Goal: Task Accomplishment & Management: Manage account settings

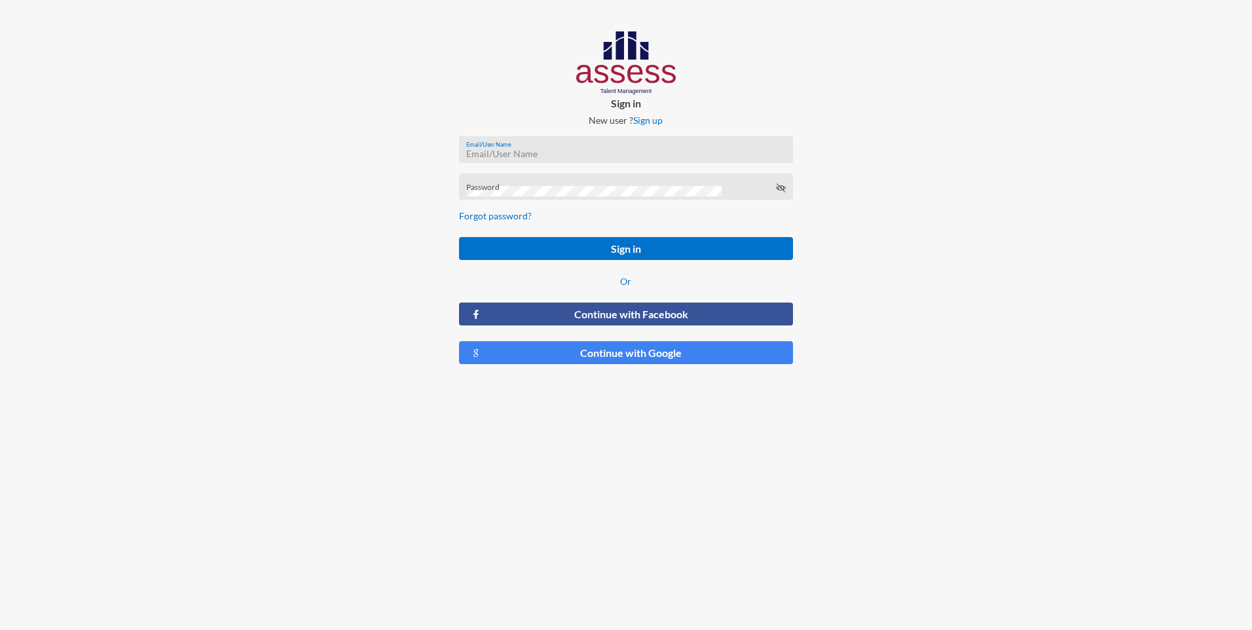
click at [524, 151] on input "Email/User Name" at bounding box center [626, 154] width 320 height 10
type input "[PERSON_NAME][EMAIL_ADDRESS][PERSON_NAME][DOMAIN_NAME]"
click at [495, 181] on div "Password" at bounding box center [626, 190] width 320 height 20
click at [782, 185] on icon at bounding box center [780, 188] width 10 height 10
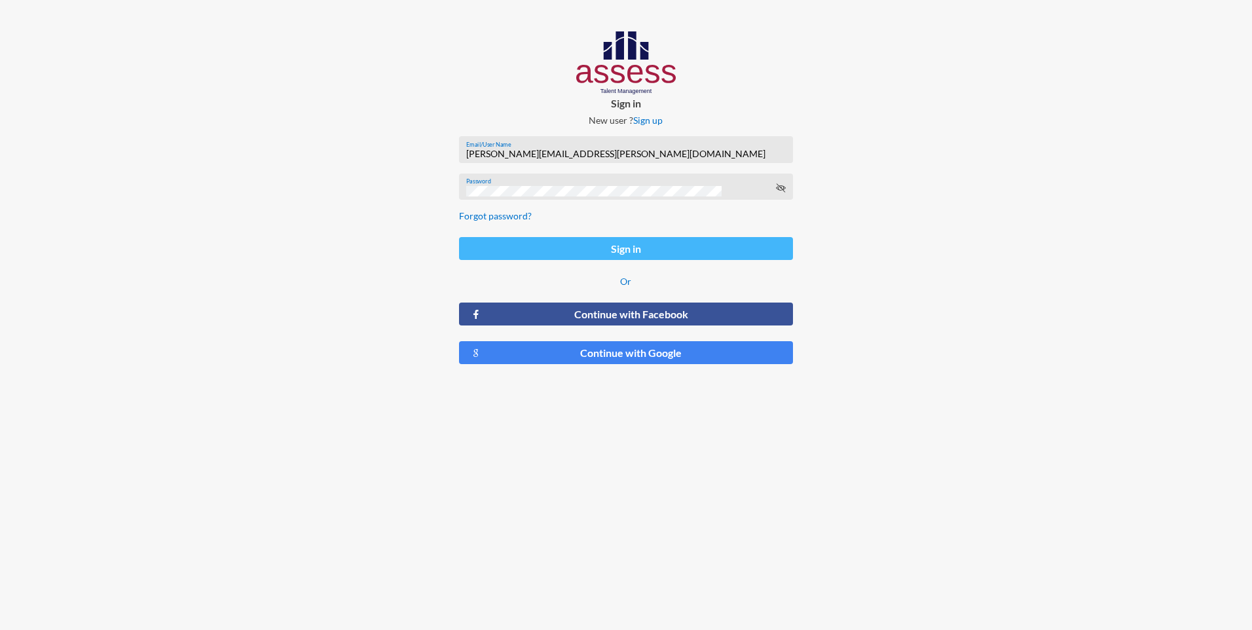
click at [739, 258] on button "Sign in" at bounding box center [625, 248] width 333 height 23
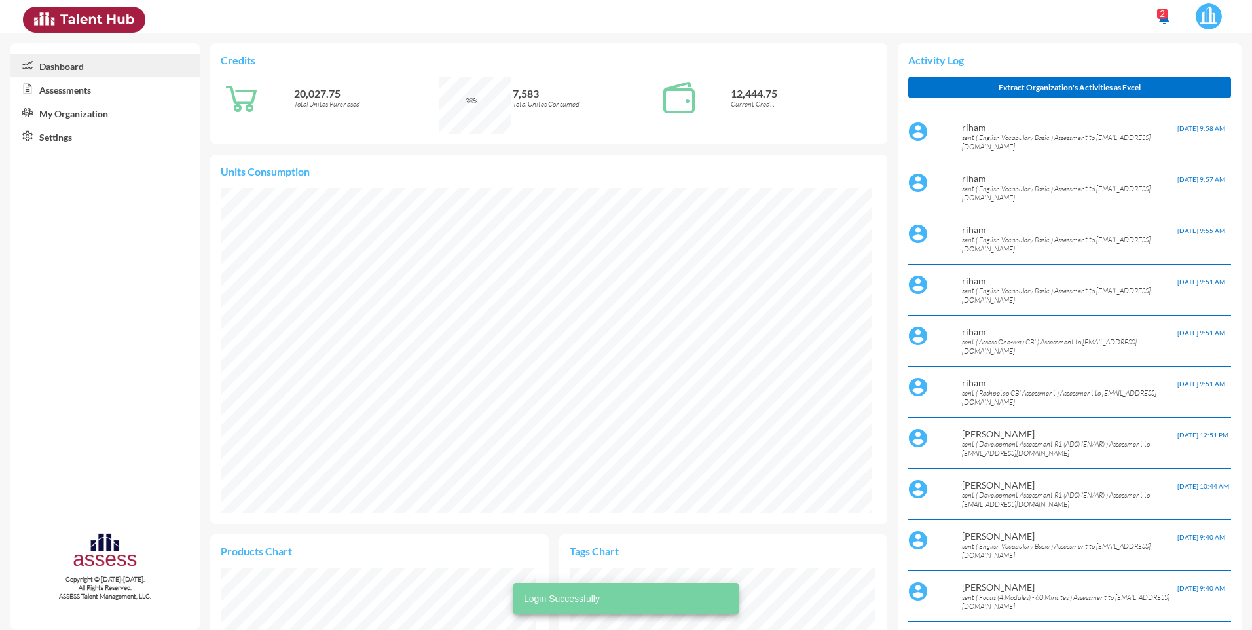
scroll to position [153, 305]
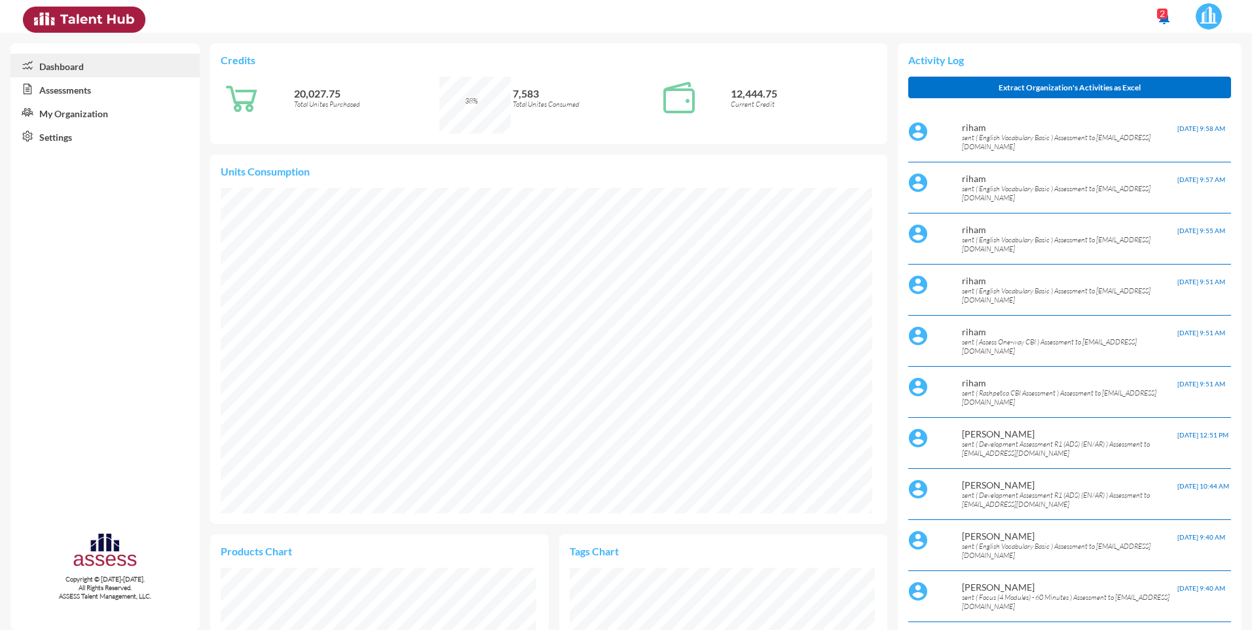
click at [71, 122] on link "My Organization" at bounding box center [104, 113] width 189 height 24
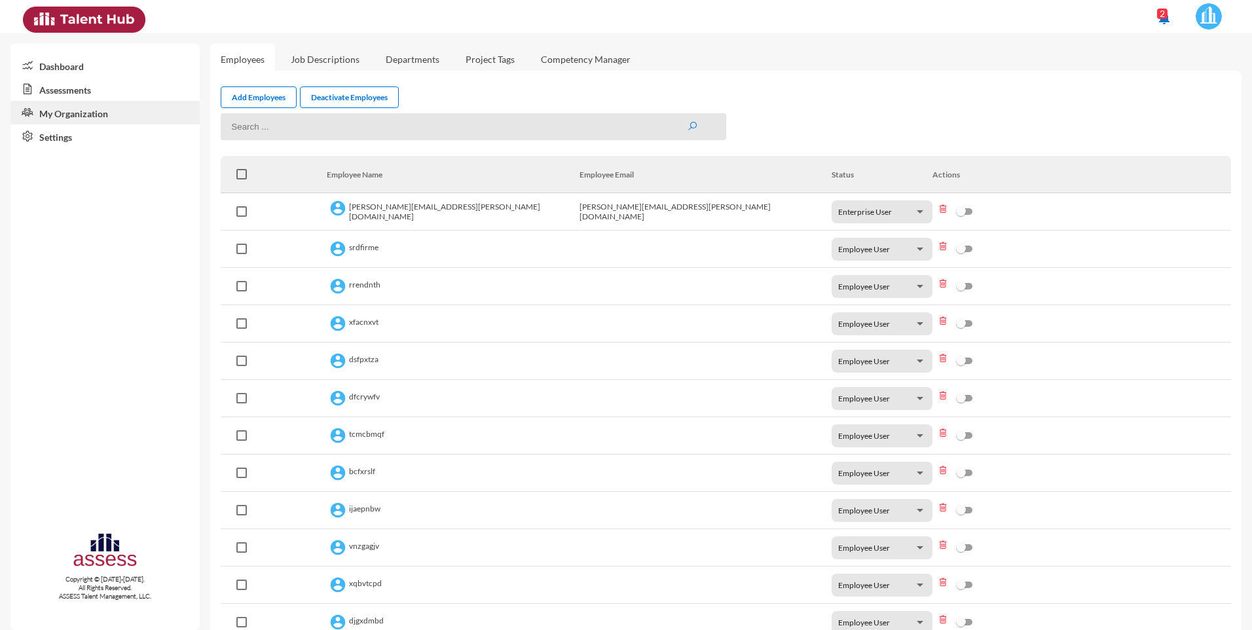
click at [65, 96] on link "Assessments" at bounding box center [104, 89] width 189 height 24
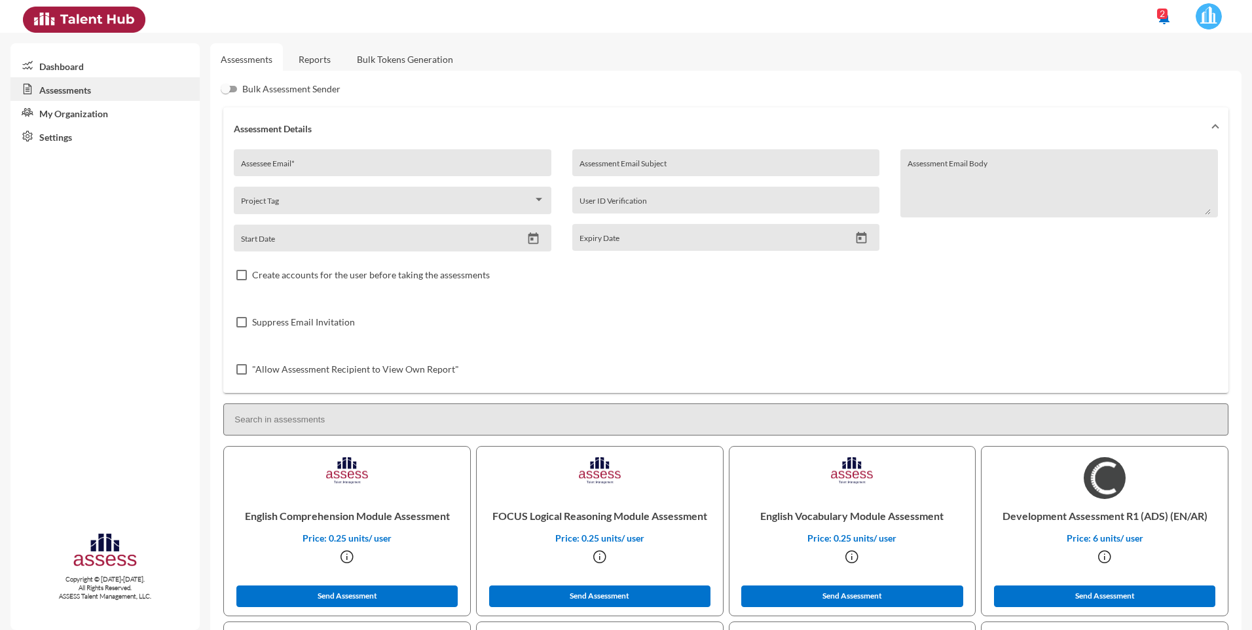
click at [58, 118] on link "My Organization" at bounding box center [104, 113] width 189 height 24
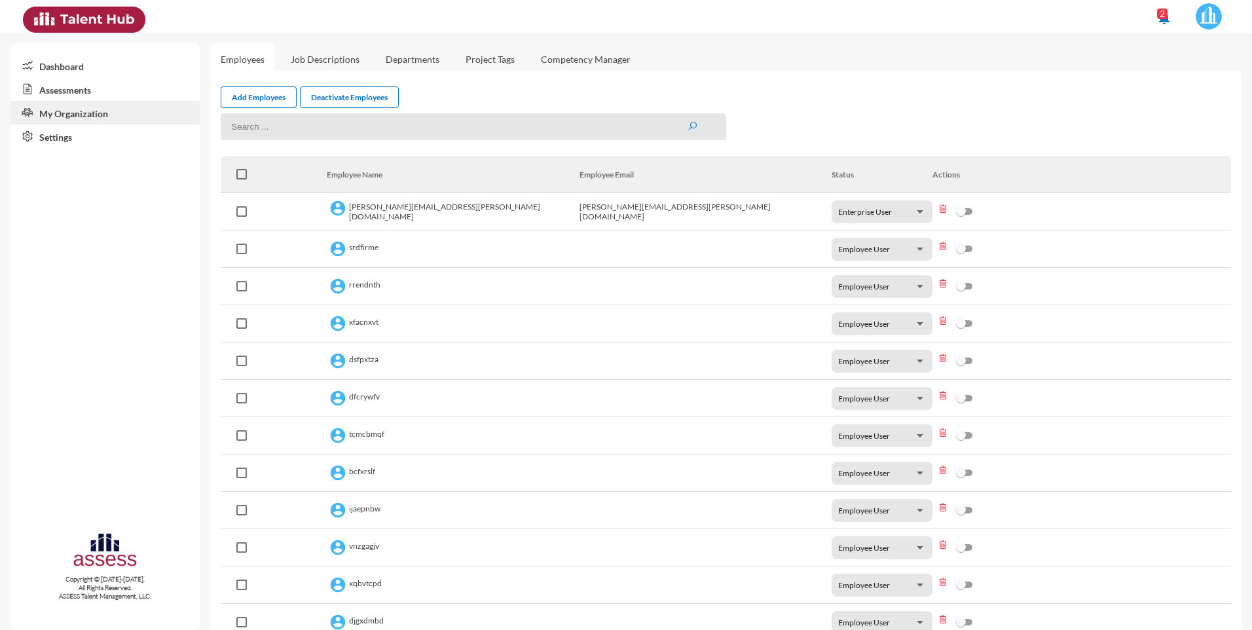
click at [346, 128] on input at bounding box center [473, 126] width 505 height 27
type input "[MEDICAL_DATA]"
click at [687, 121] on button "submit" at bounding box center [692, 126] width 10 height 11
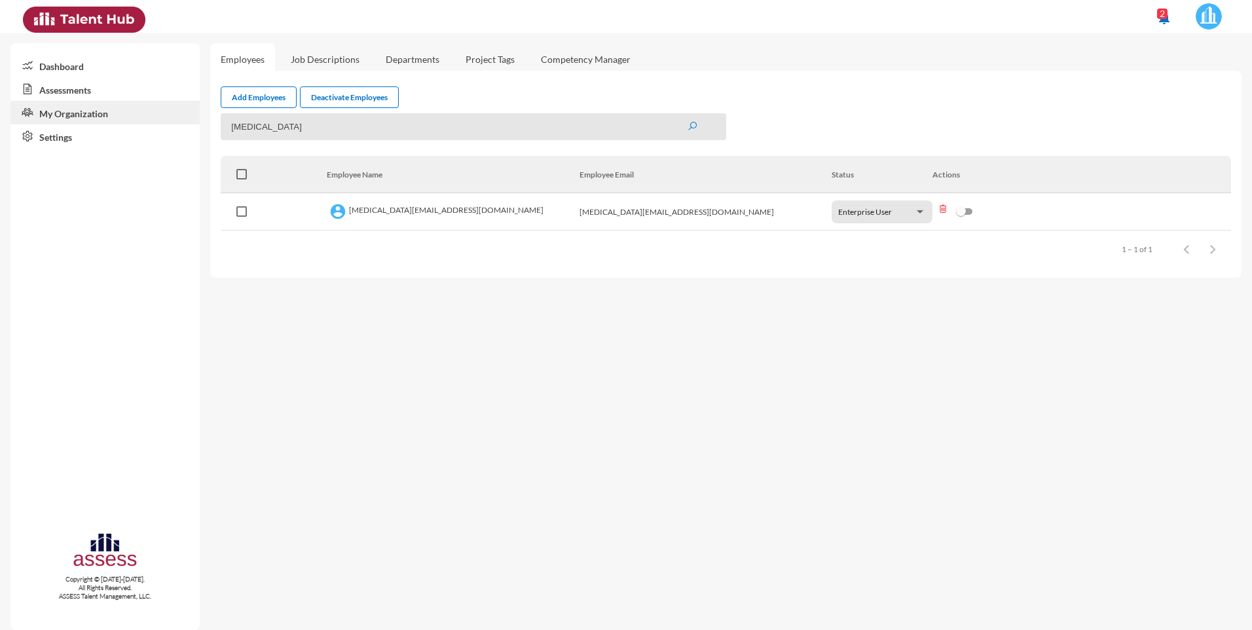
click at [419, 210] on td "[MEDICAL_DATA][EMAIL_ADDRESS][DOMAIN_NAME]" at bounding box center [453, 211] width 253 height 37
click at [921, 210] on div at bounding box center [920, 211] width 7 height 3
click at [1001, 257] on div at bounding box center [626, 315] width 1252 height 630
click at [963, 209] on div at bounding box center [961, 211] width 10 height 10
click at [963, 215] on input "checkbox" at bounding box center [962, 215] width 1 height 1
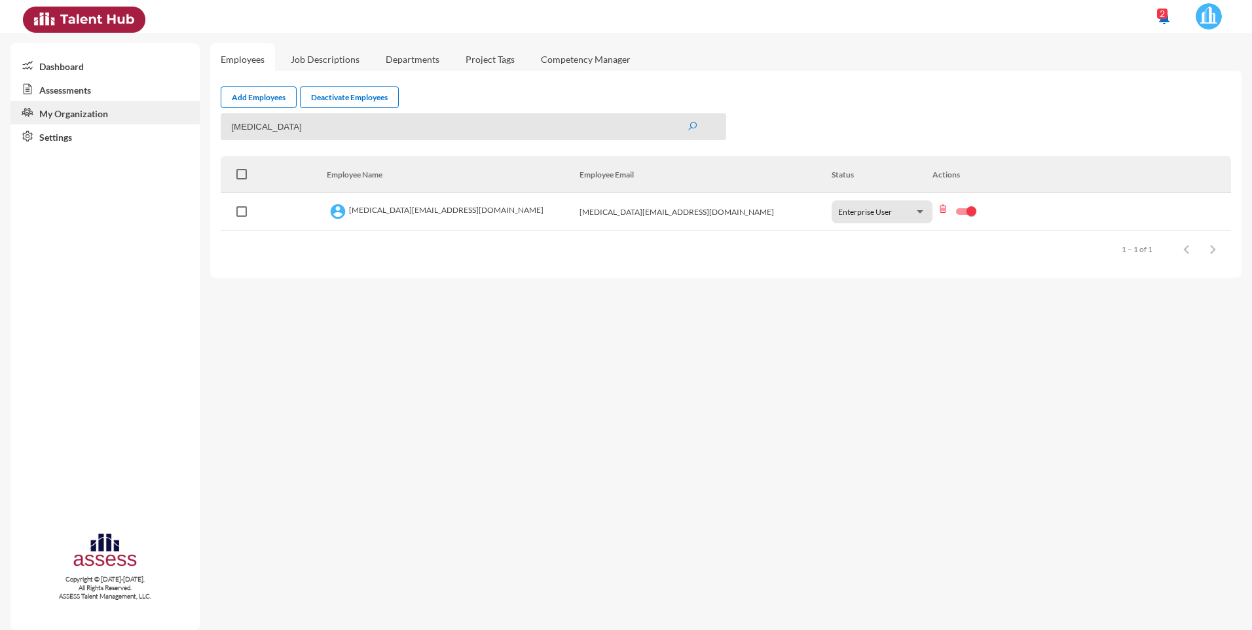
click at [969, 209] on div at bounding box center [972, 211] width 10 height 10
click at [963, 215] on input "checkbox" at bounding box center [962, 215] width 1 height 1
click at [965, 212] on div at bounding box center [961, 211] width 10 height 10
click at [963, 215] on input "checkbox" at bounding box center [962, 215] width 1 height 1
checkbox input "true"
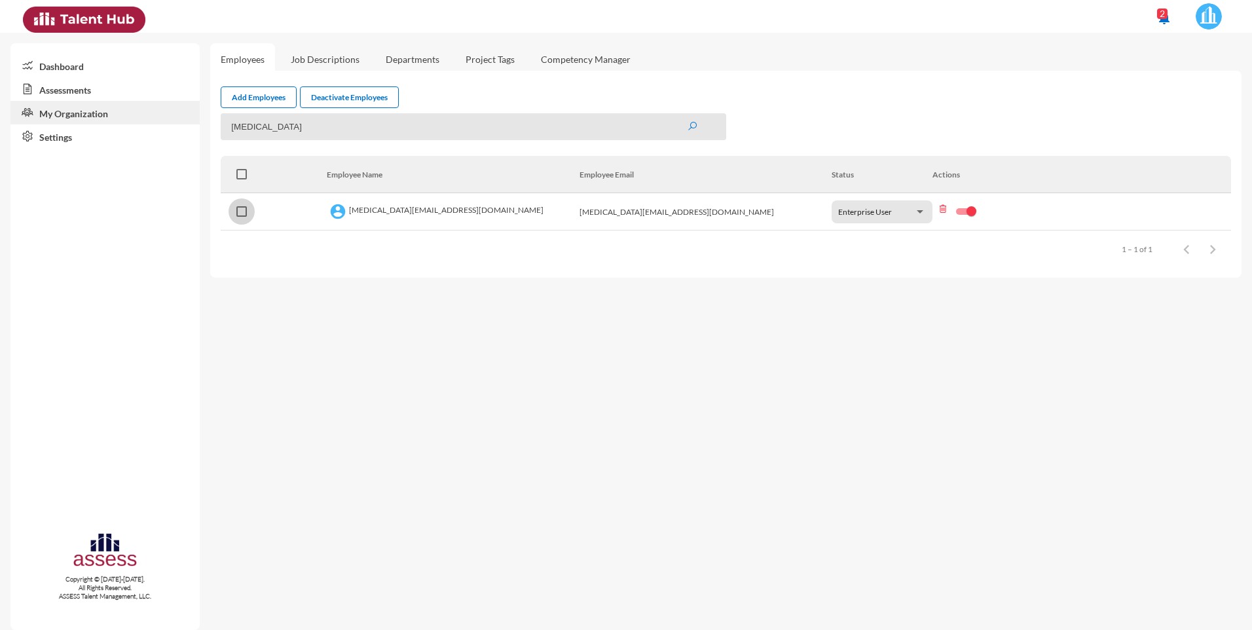
click at [242, 211] on span at bounding box center [241, 211] width 10 height 10
click at [242, 217] on input "checkbox" at bounding box center [241, 217] width 1 height 1
checkbox input "true"
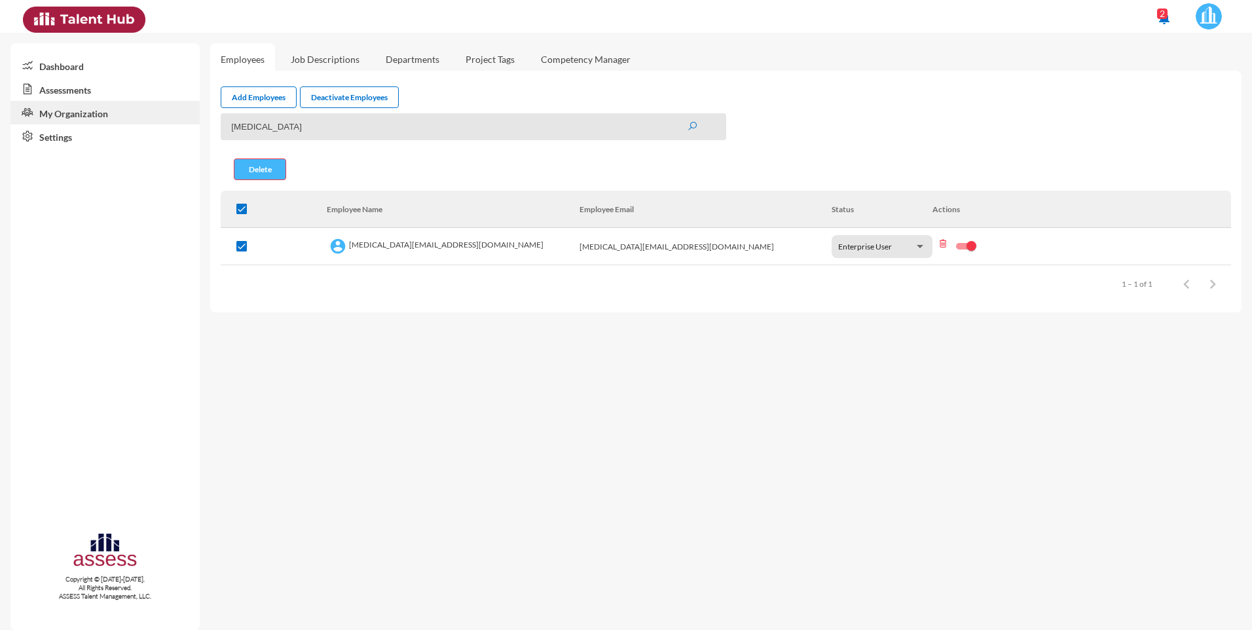
click at [258, 169] on button "Delete" at bounding box center [260, 169] width 52 height 22
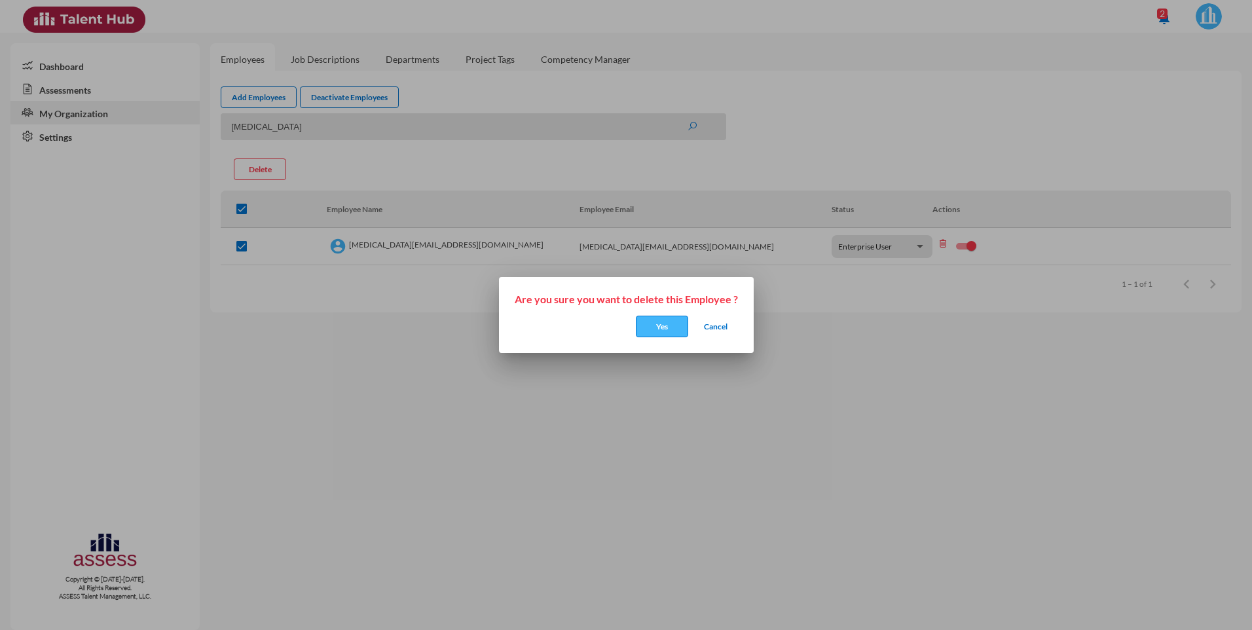
click at [672, 329] on button "Yes" at bounding box center [662, 327] width 52 height 22
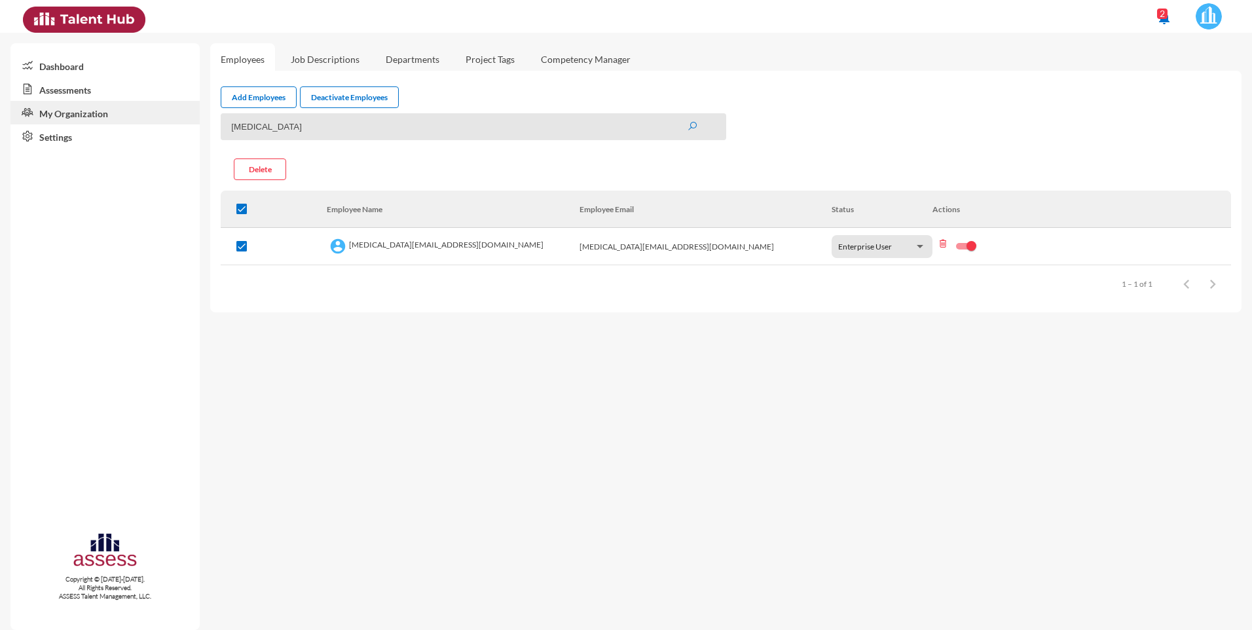
click at [942, 240] on icon at bounding box center [943, 243] width 21 height 10
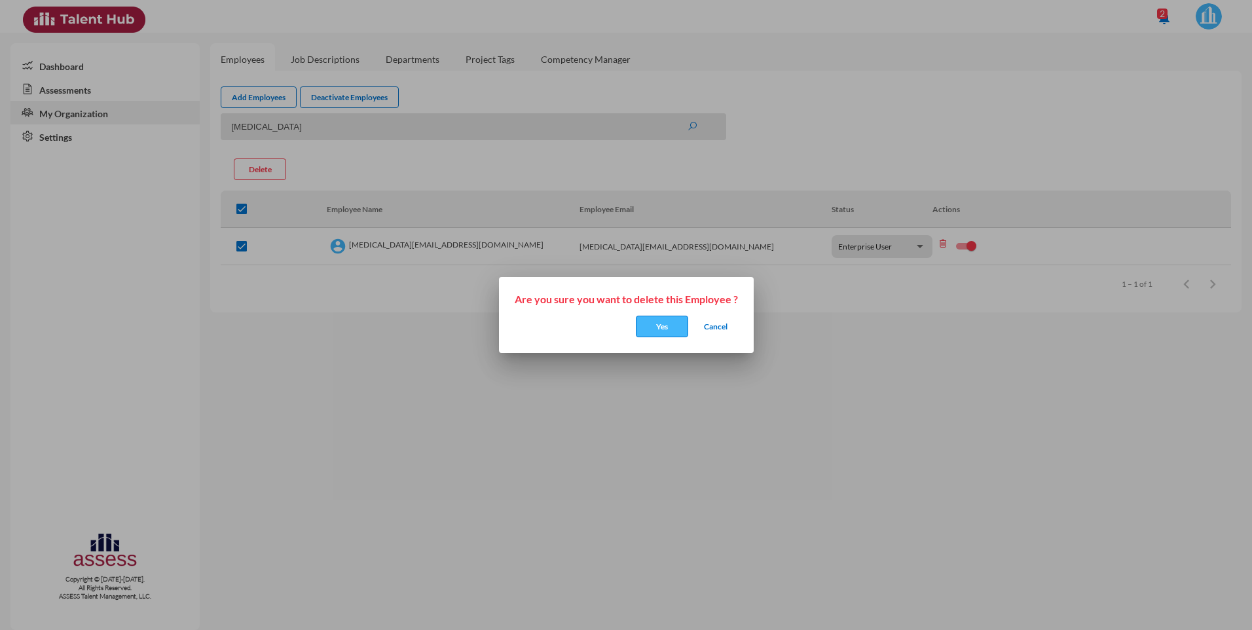
click at [659, 327] on button "Yes" at bounding box center [662, 327] width 52 height 22
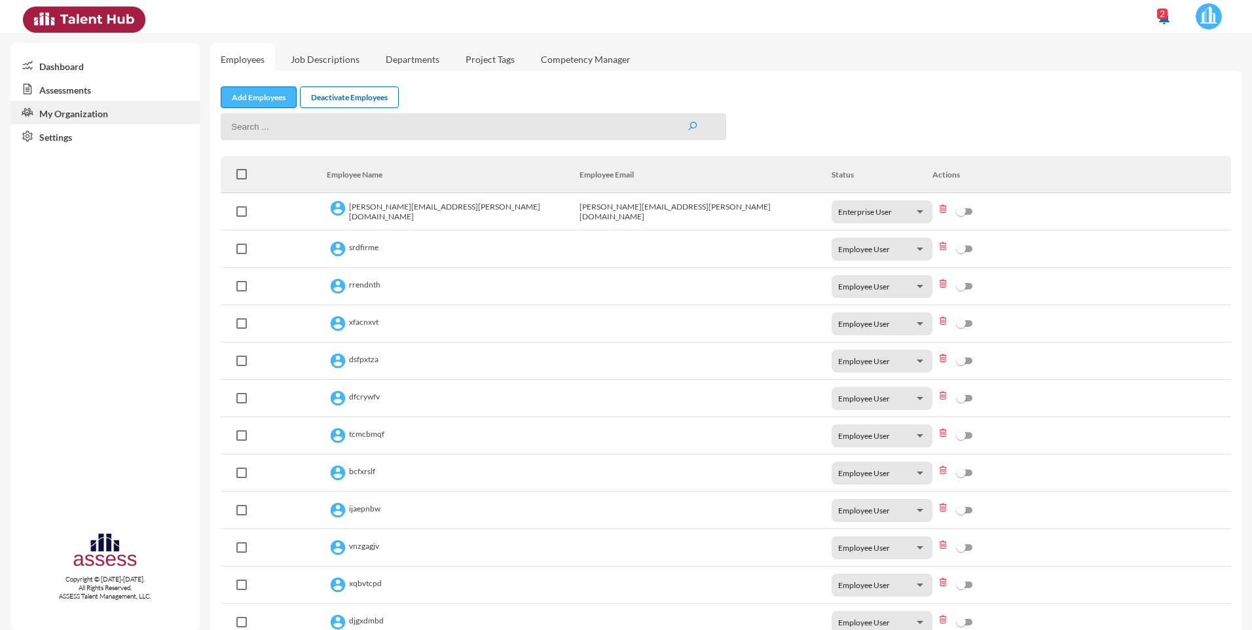
click at [268, 99] on link "Add Employees" at bounding box center [259, 97] width 76 height 22
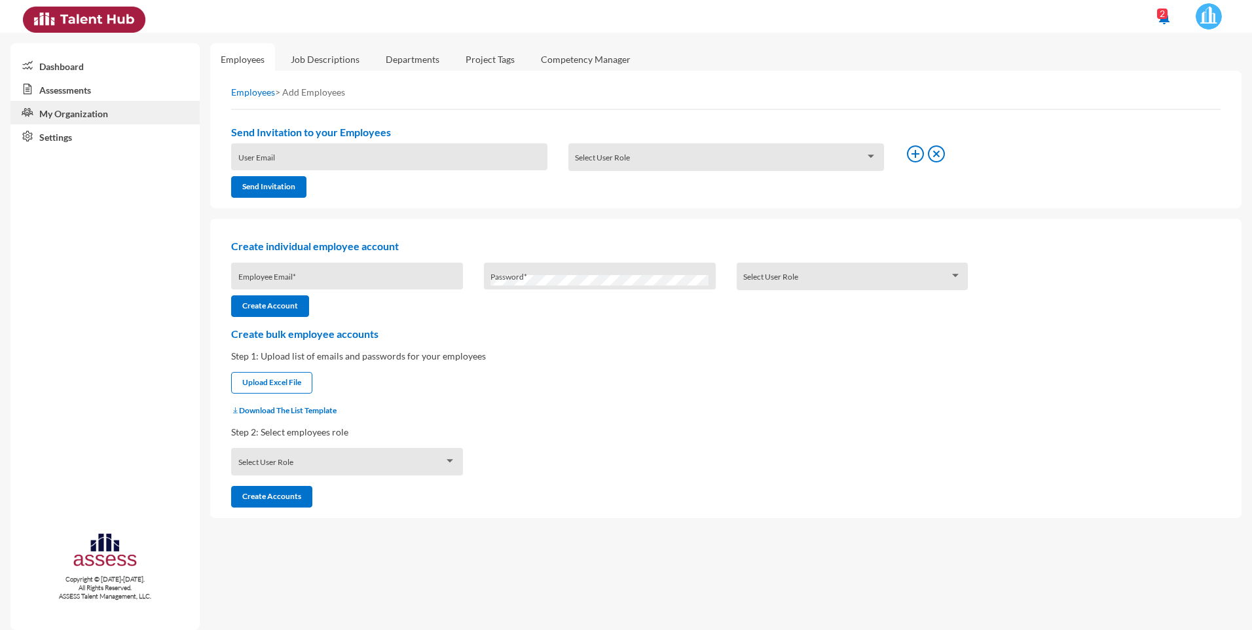
type input "[PERSON_NAME][EMAIL_ADDRESS][PERSON_NAME][DOMAIN_NAME]"
click at [317, 160] on input "User Email" at bounding box center [389, 162] width 302 height 10
type input "[MEDICAL_DATA][EMAIL_ADDRESS][DOMAIN_NAME]"
click at [870, 154] on div at bounding box center [871, 156] width 12 height 10
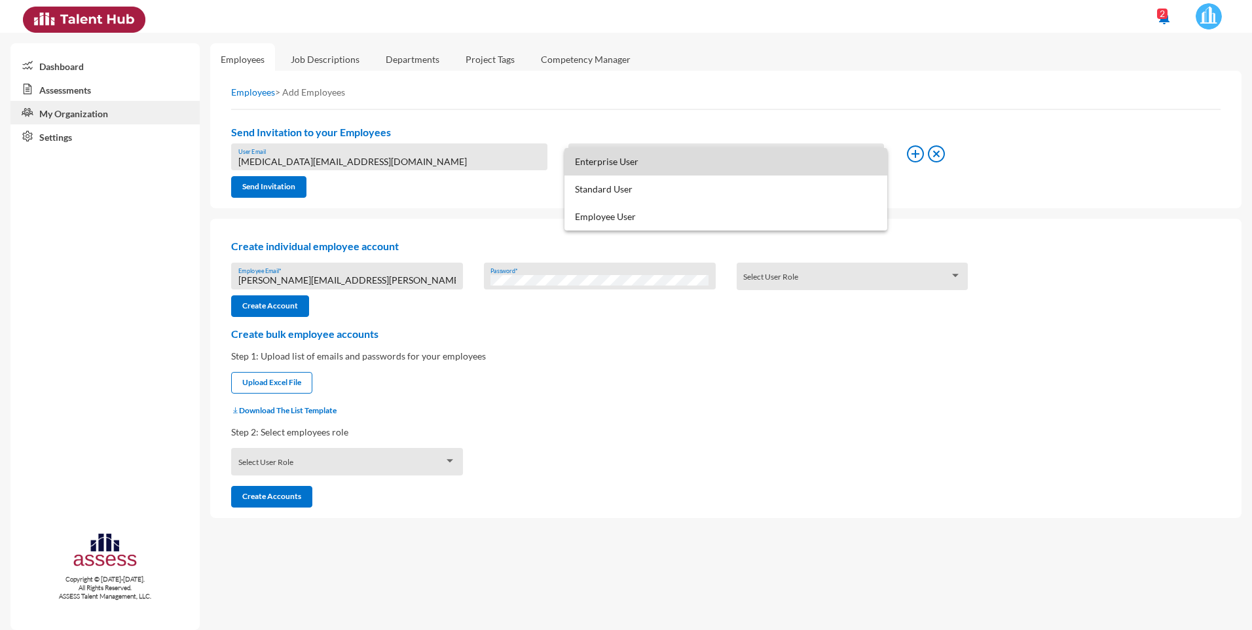
click at [843, 160] on span "Enterprise User" at bounding box center [726, 162] width 302 height 28
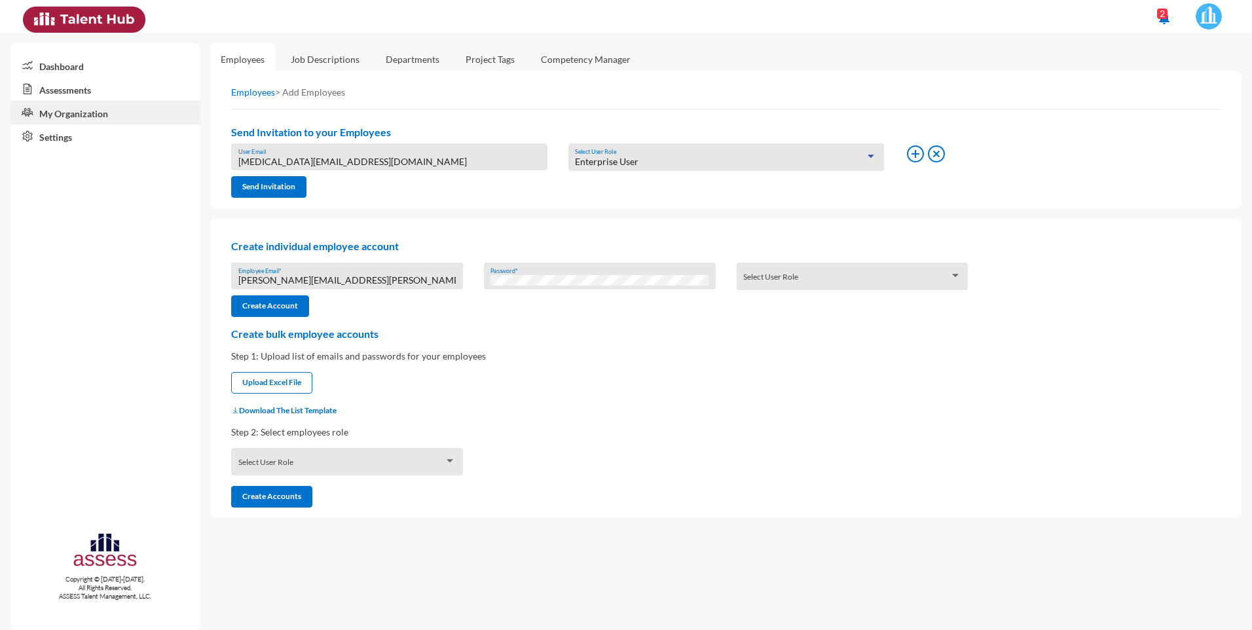
click at [390, 280] on input "[PERSON_NAME][EMAIL_ADDRESS][PERSON_NAME][DOMAIN_NAME]" at bounding box center [347, 280] width 218 height 10
drag, startPoint x: 390, startPoint y: 280, endPoint x: 206, endPoint y: 271, distance: 184.2
click at [206, 271] on mat-sidenav-container "Dashboard Assessments My Organization Settings Copyright © 2015-2024. All Right…" at bounding box center [626, 331] width 1252 height 597
type input "[MEDICAL_DATA][EMAIL_ADDRESS][DOMAIN_NAME]"
click at [953, 278] on div at bounding box center [956, 275] width 12 height 10
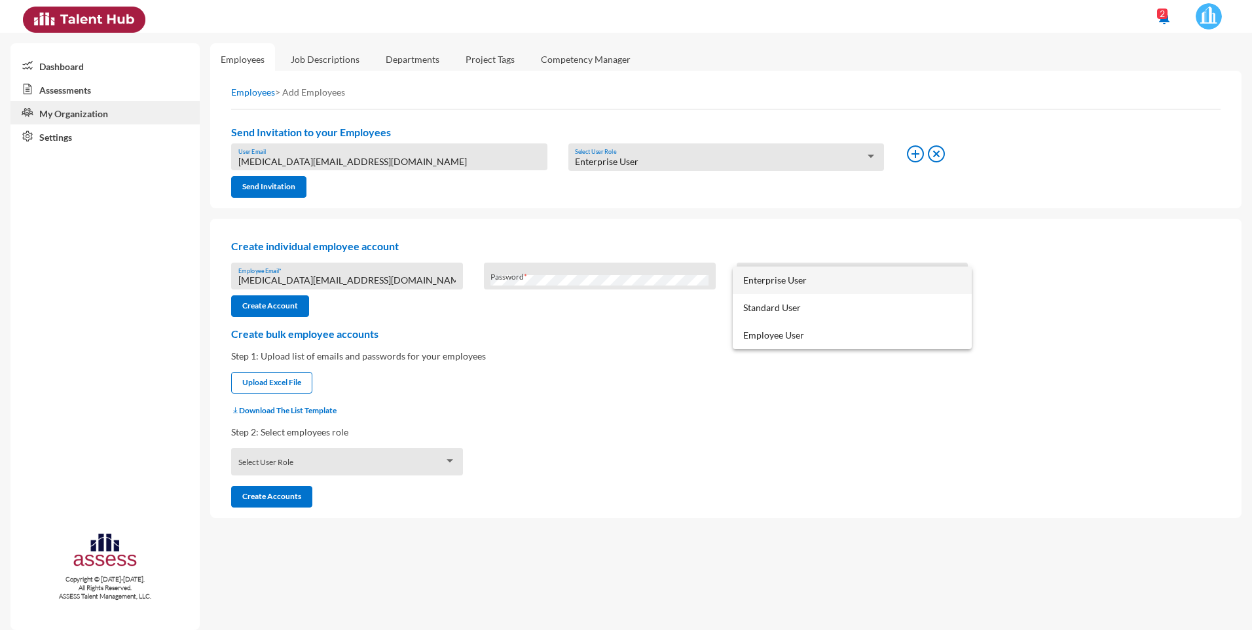
click at [938, 281] on span "Enterprise User" at bounding box center [852, 281] width 218 height 28
click at [459, 394] on div "Create bulk employee accounts Step 1: Upload list of emails and passwords for y…" at bounding box center [726, 417] width 1010 height 180
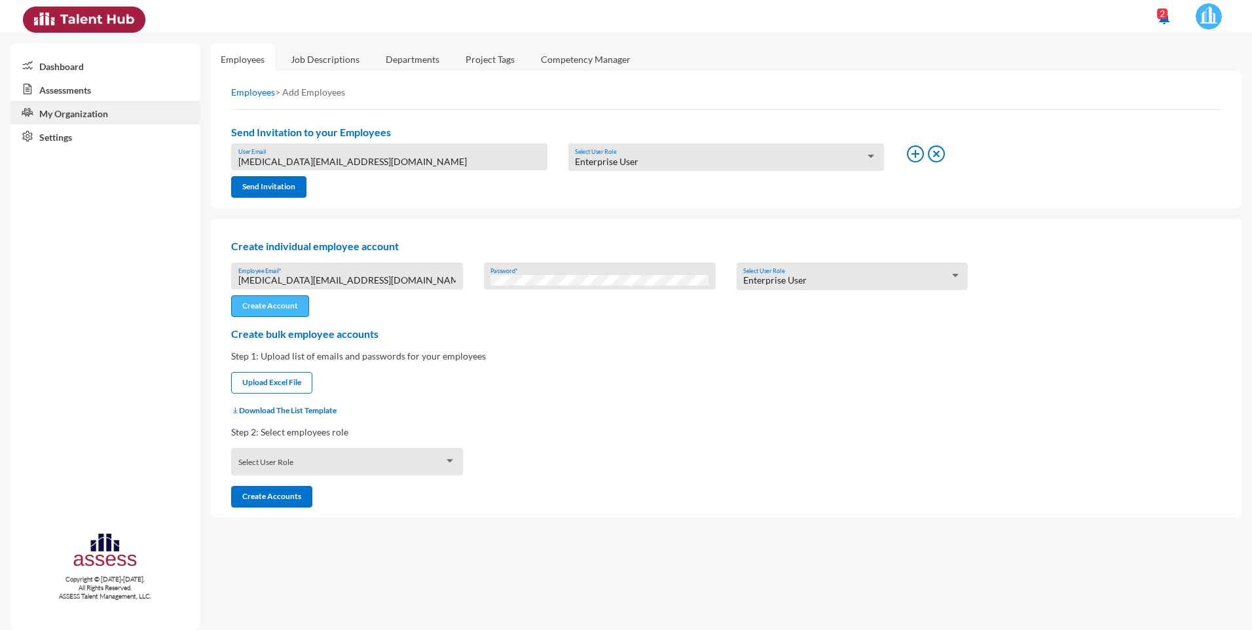
click at [276, 310] on button "Create Account" at bounding box center [270, 306] width 78 height 22
click at [276, 187] on button "Send Invitation" at bounding box center [268, 187] width 75 height 22
type input "[MEDICAL_DATA][EMAIL_ADDRESS][DOMAIN_NAME]"
click at [445, 460] on div at bounding box center [450, 460] width 12 height 10
click at [445, 460] on span "Enterprise User" at bounding box center [347, 466] width 218 height 28
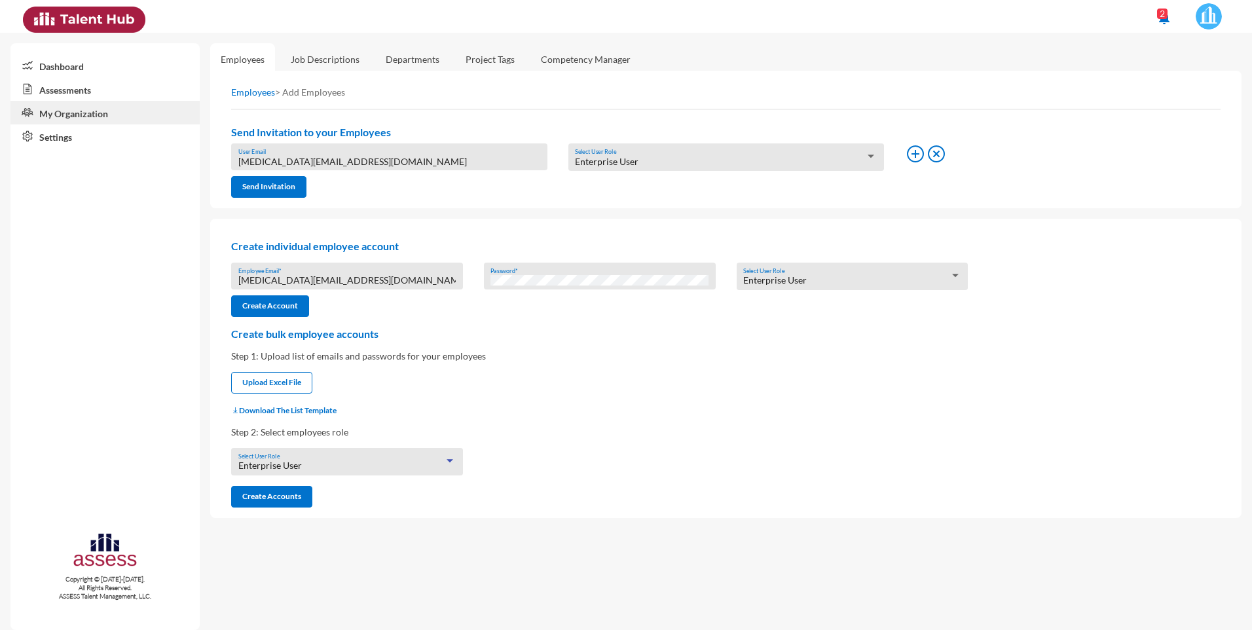
click at [344, 62] on link "Job Descriptions" at bounding box center [325, 59] width 90 height 32
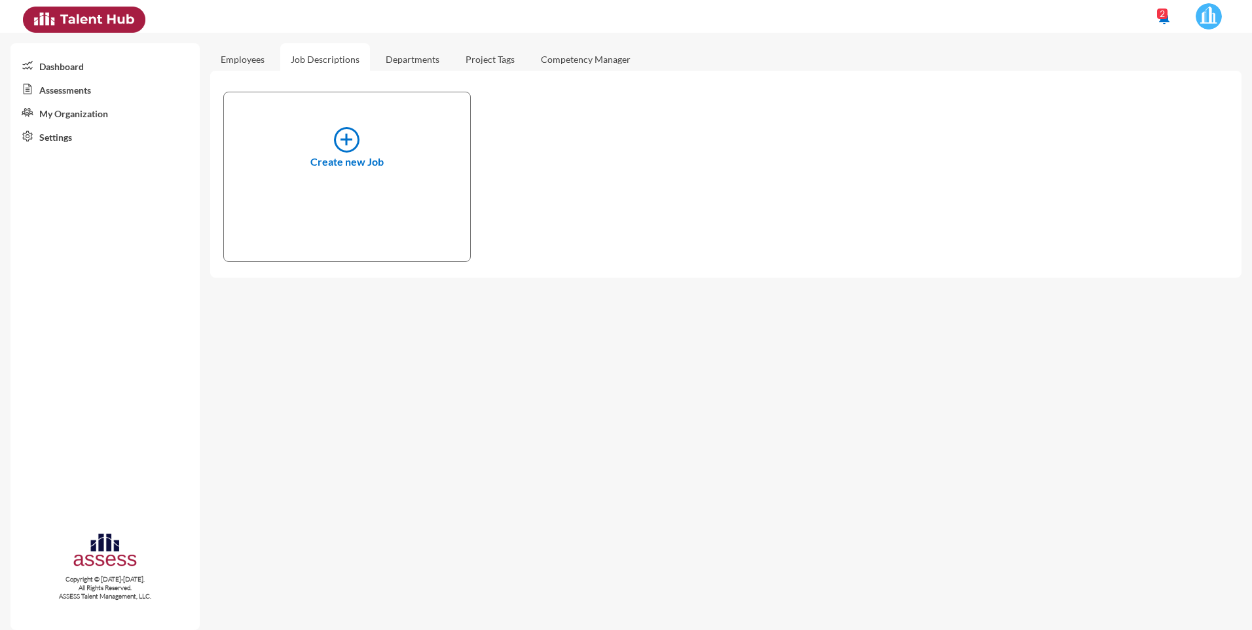
click at [77, 86] on link "Assessments" at bounding box center [104, 89] width 189 height 24
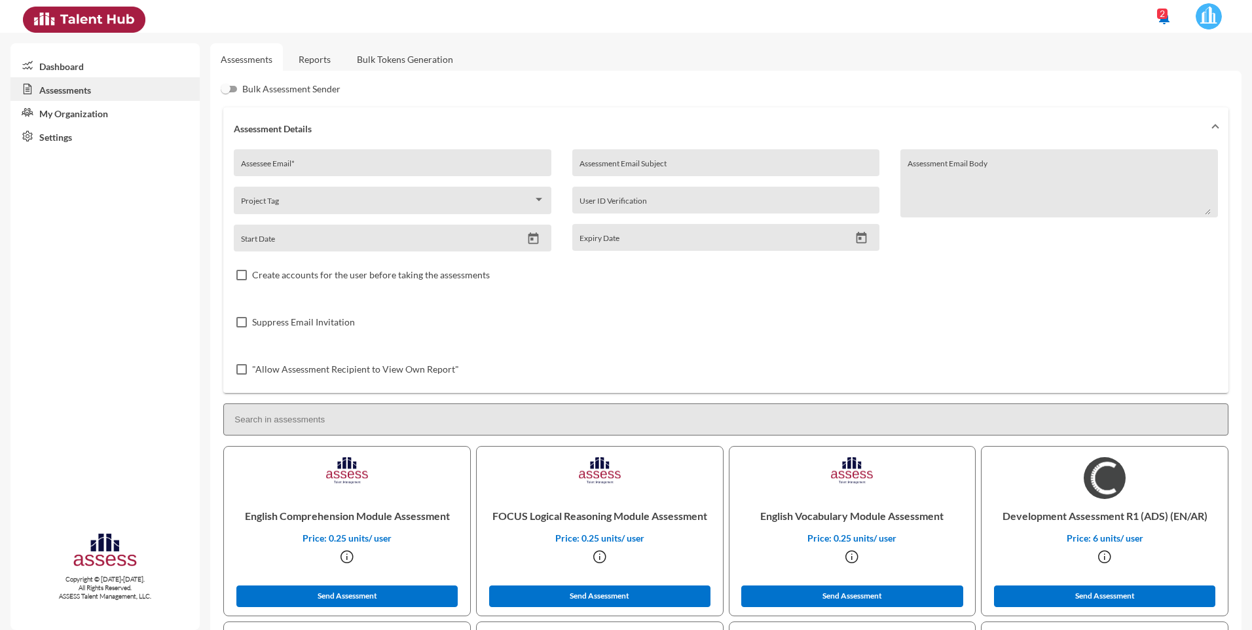
click at [46, 64] on link "Dashboard" at bounding box center [104, 66] width 189 height 24
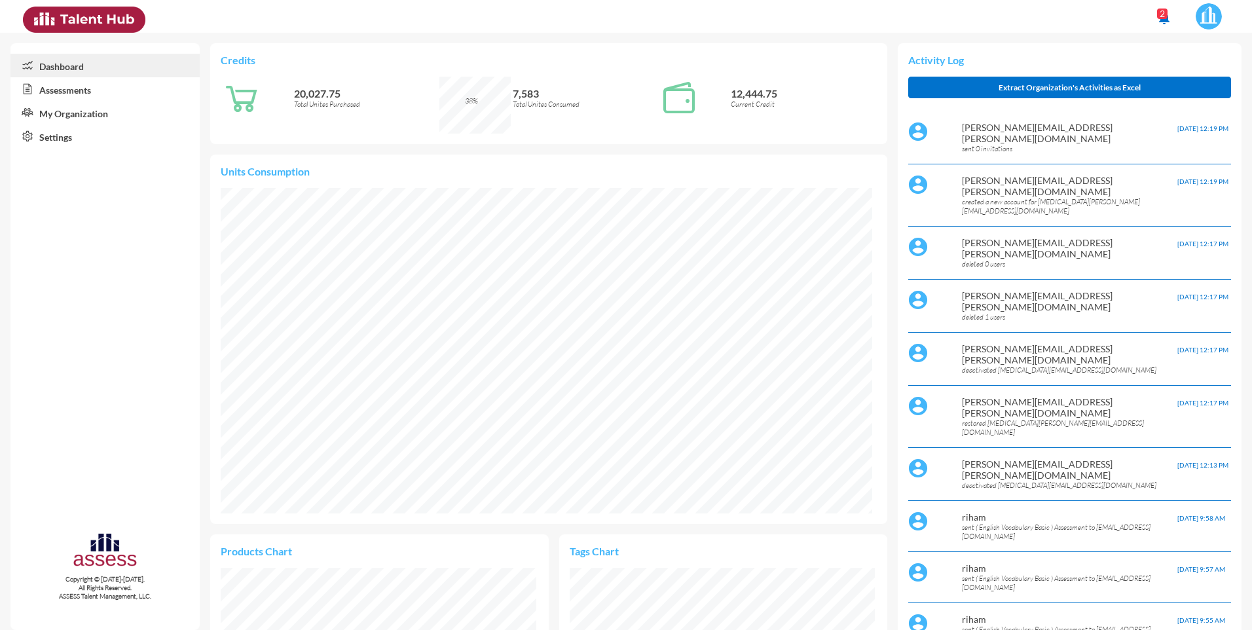
scroll to position [149, 315]
click at [58, 133] on link "Settings" at bounding box center [104, 136] width 189 height 24
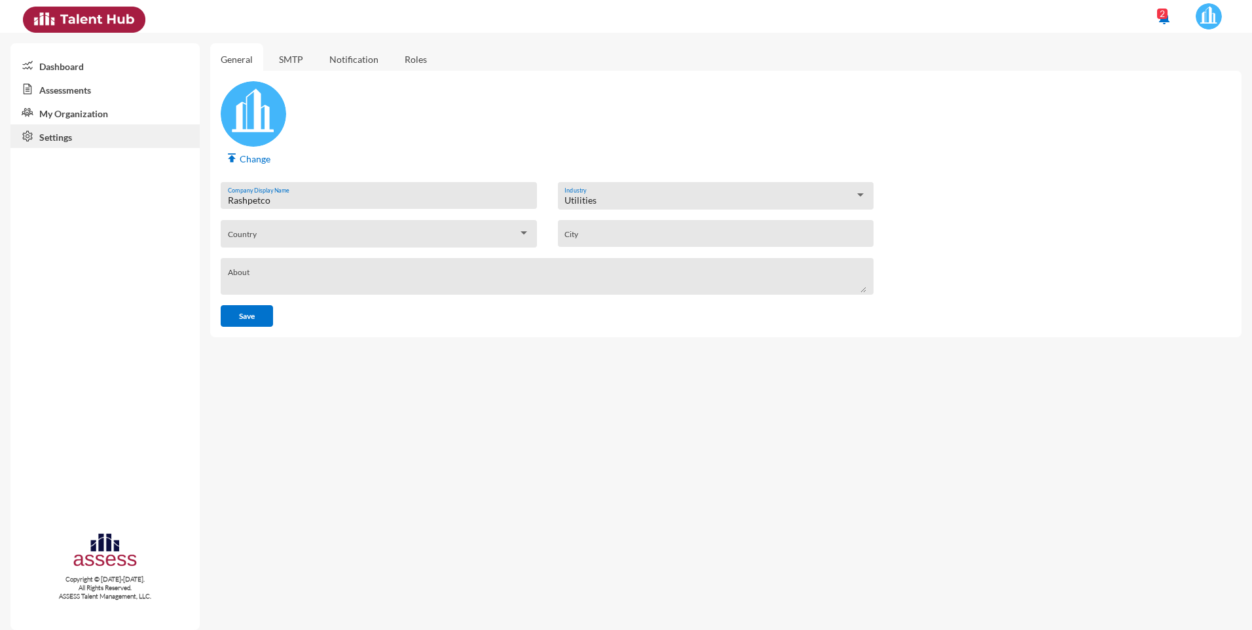
click at [298, 53] on link "SMTP" at bounding box center [290, 59] width 45 height 32
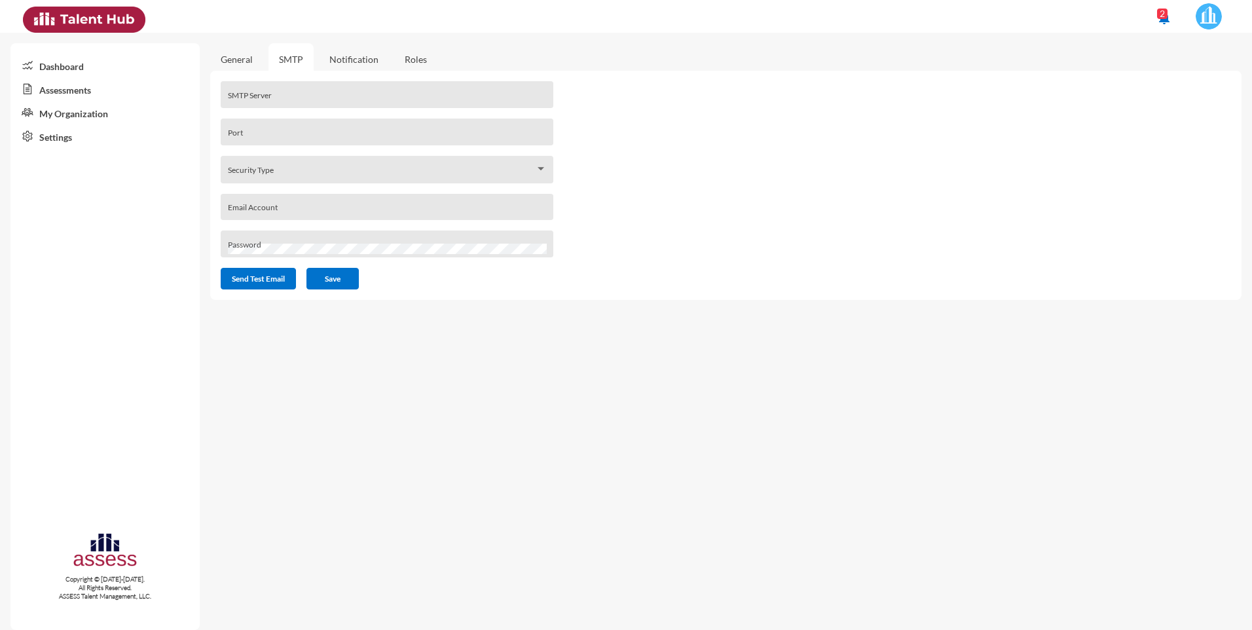
click at [360, 56] on link "Notification" at bounding box center [354, 59] width 70 height 32
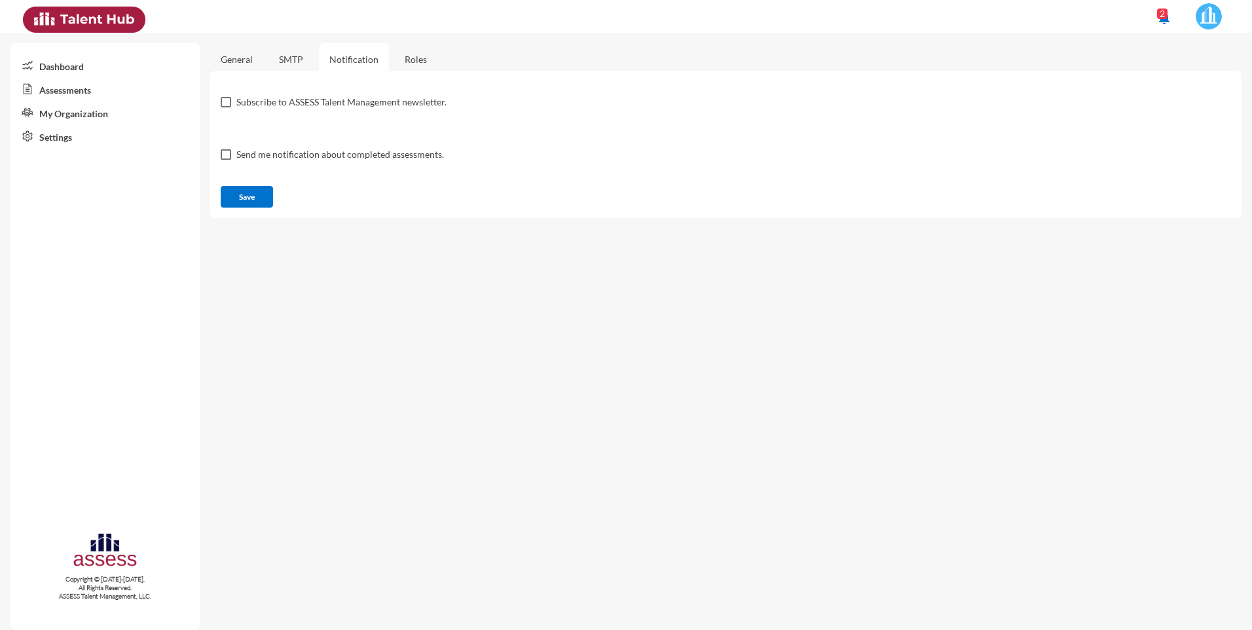
click at [56, 111] on link "My Organization" at bounding box center [104, 113] width 189 height 24
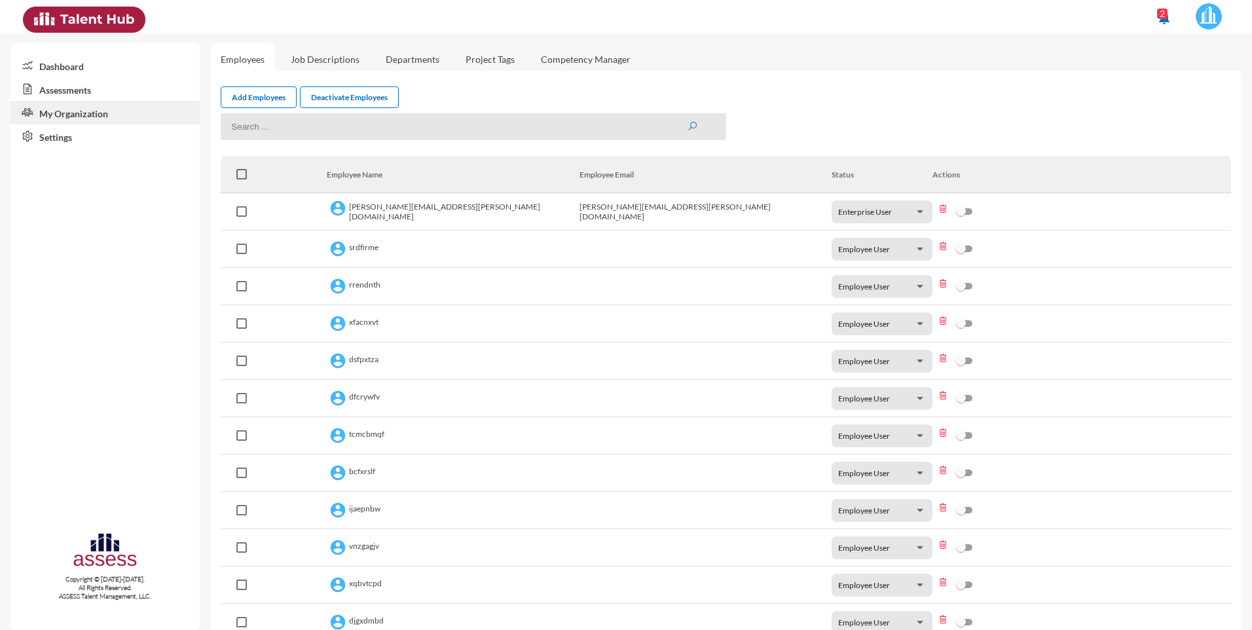
click at [1202, 14] on img at bounding box center [1209, 16] width 26 height 26
click at [901, 82] on div at bounding box center [626, 315] width 1252 height 630
click at [589, 58] on link "Competency Manager" at bounding box center [585, 59] width 111 height 32
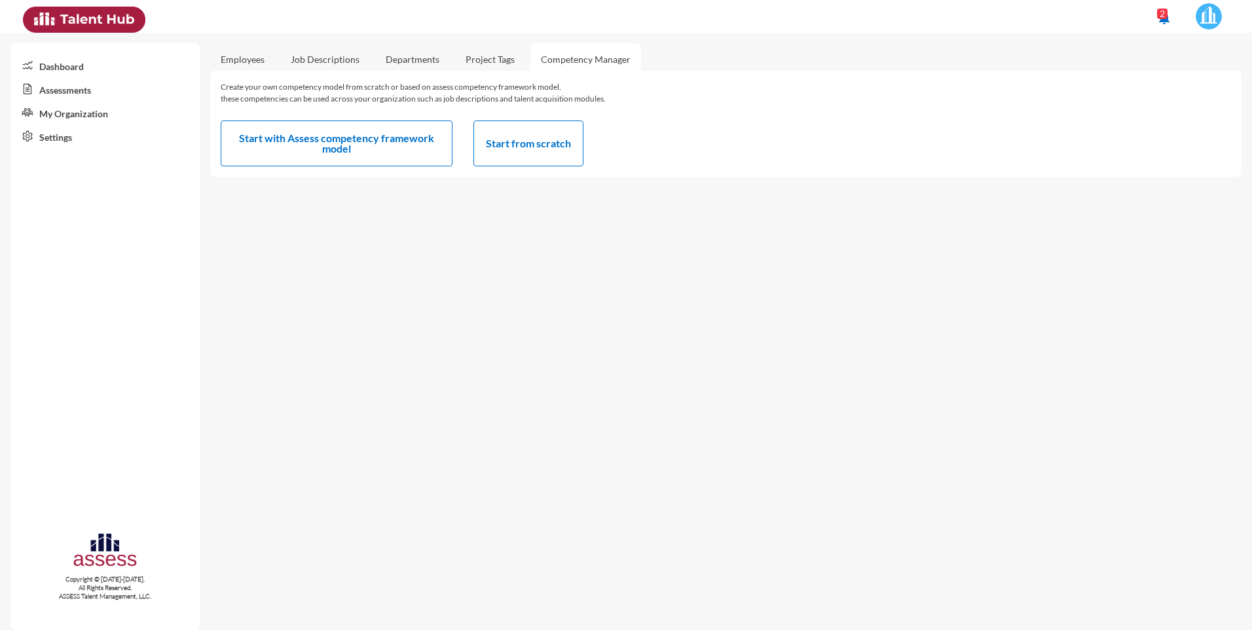
click at [476, 55] on link "Project Tags" at bounding box center [490, 59] width 70 height 32
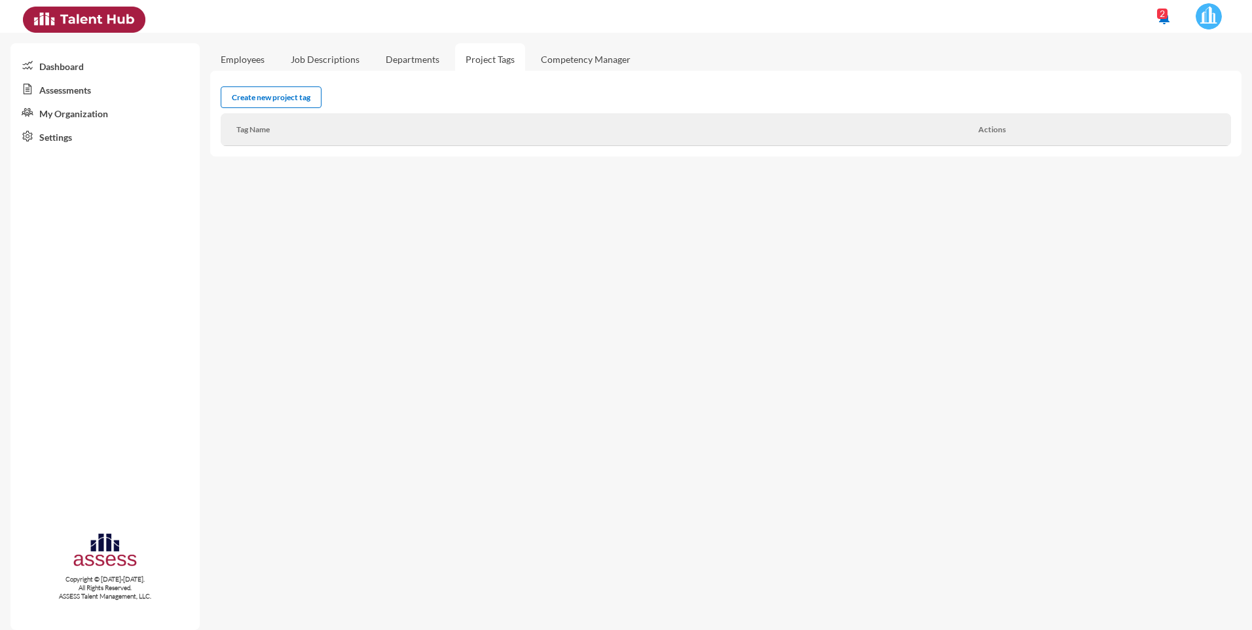
click at [401, 55] on link "Departments" at bounding box center [412, 59] width 75 height 32
click at [327, 59] on link "Job Descriptions" at bounding box center [325, 59] width 90 height 32
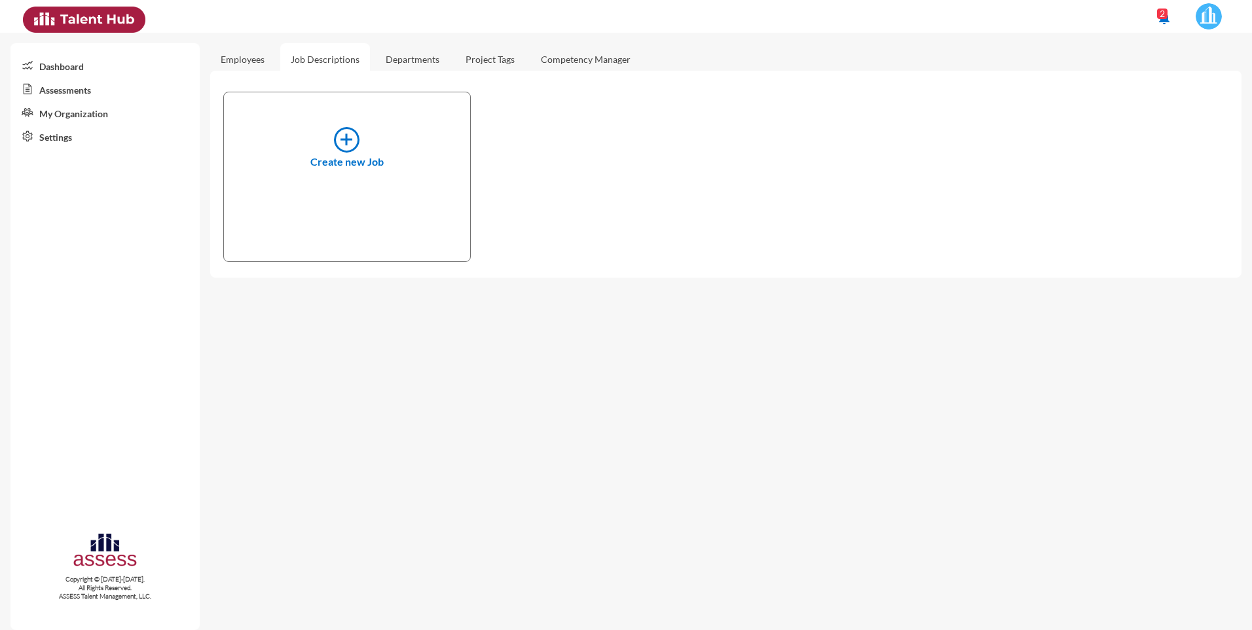
click at [250, 60] on link "Employees" at bounding box center [242, 59] width 65 height 32
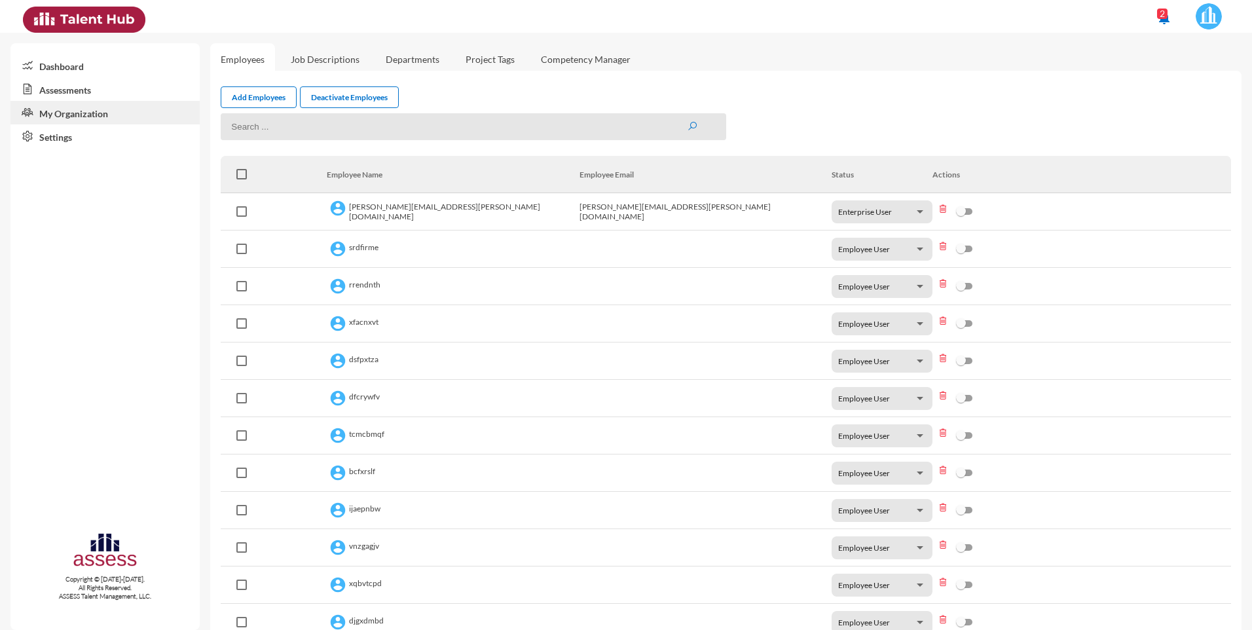
click at [406, 132] on input at bounding box center [473, 126] width 505 height 27
type input "[MEDICAL_DATA]"
click at [687, 121] on button "submit" at bounding box center [692, 126] width 10 height 11
